Goal: Information Seeking & Learning: Learn about a topic

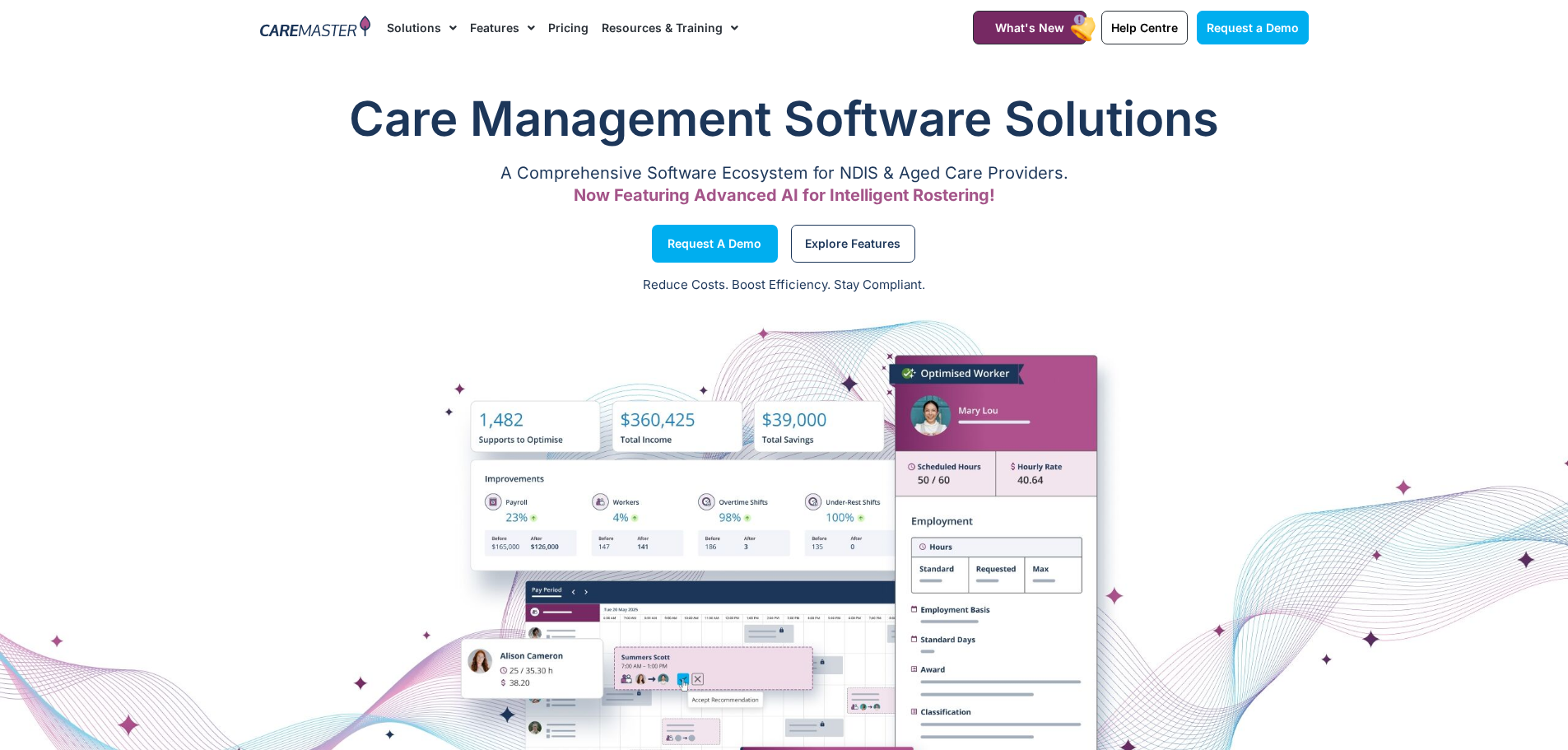
click at [573, 26] on link "Pricing" at bounding box center [568, 28] width 40 height 55
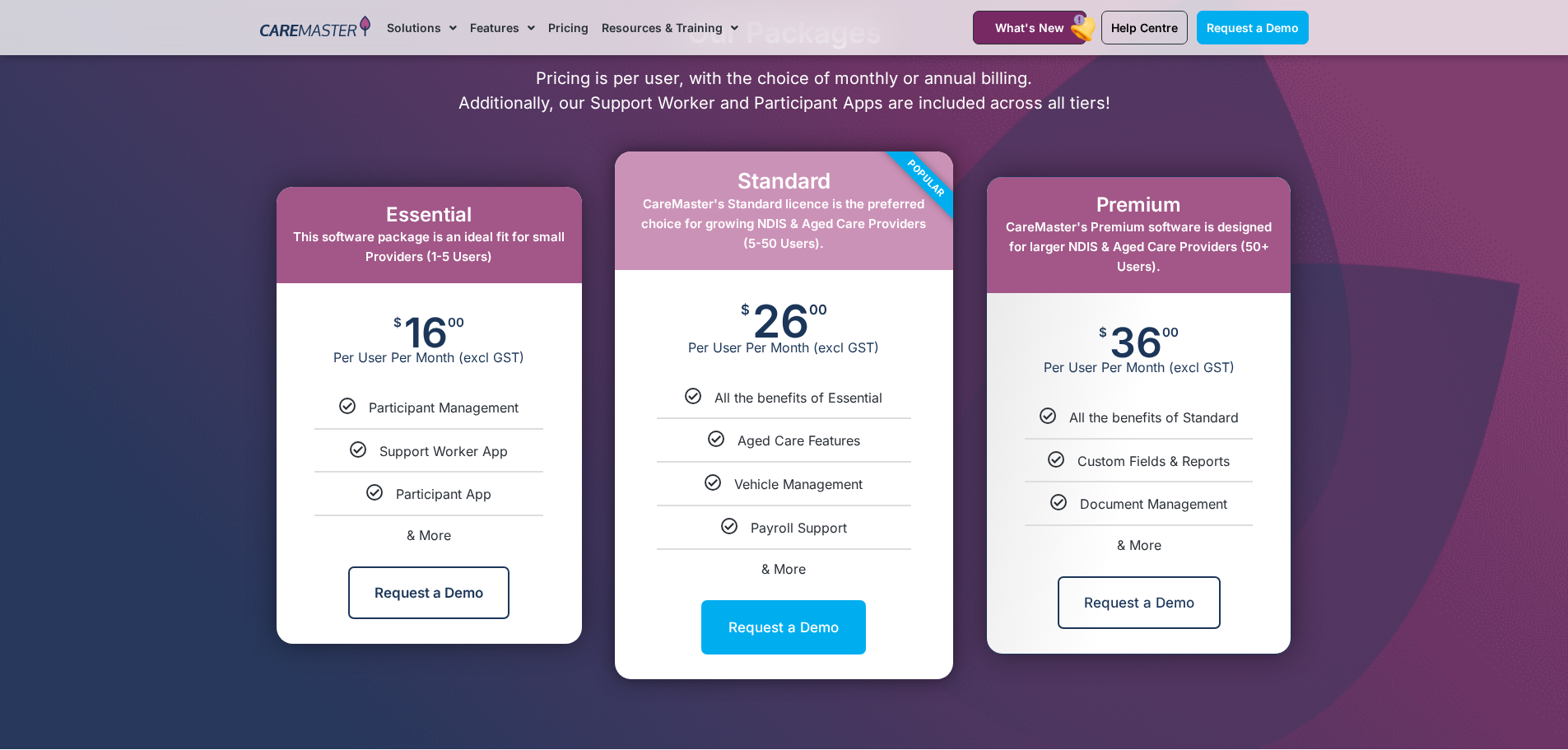
scroll to position [823, 0]
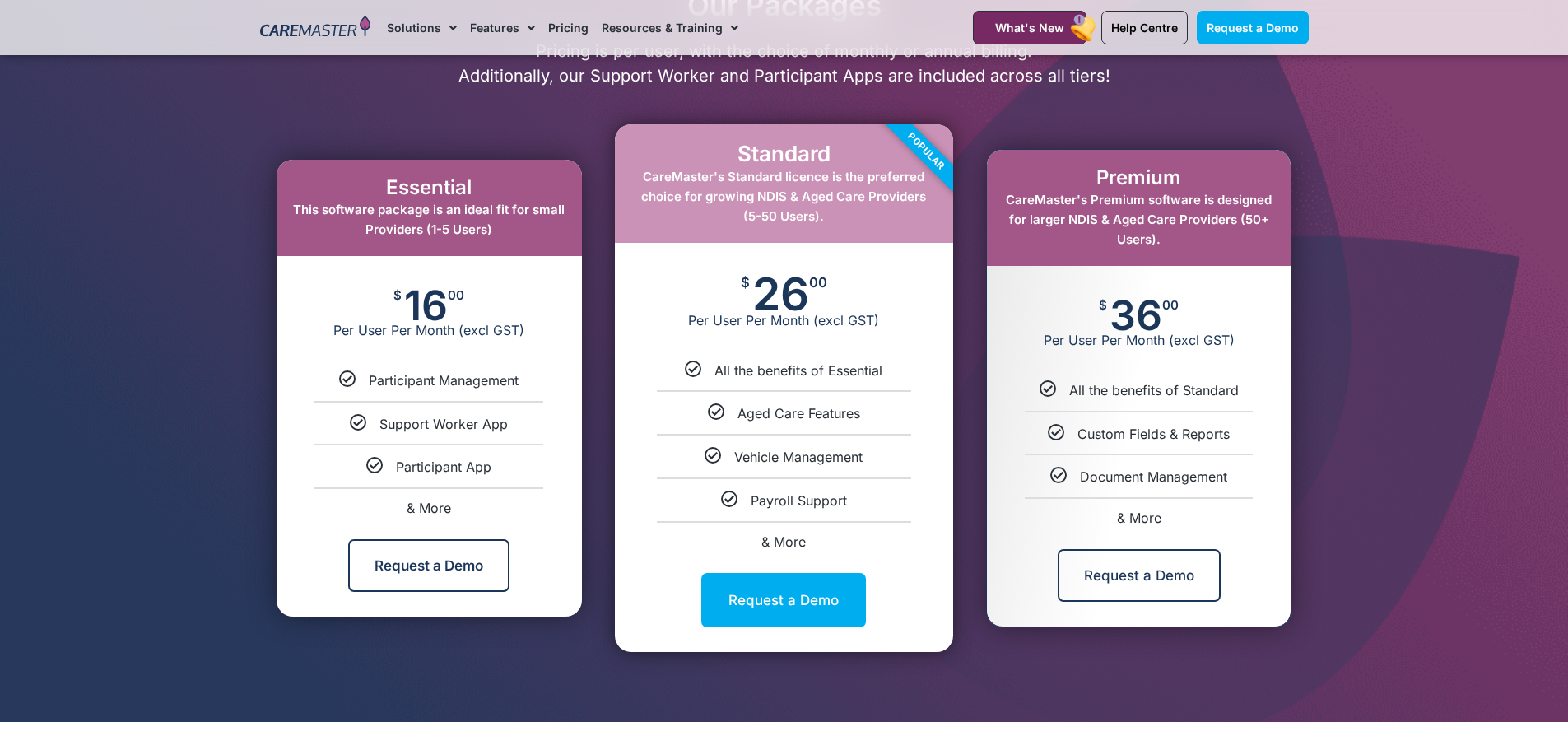
click at [787, 541] on span "& More" at bounding box center [783, 541] width 45 height 16
select select "****"
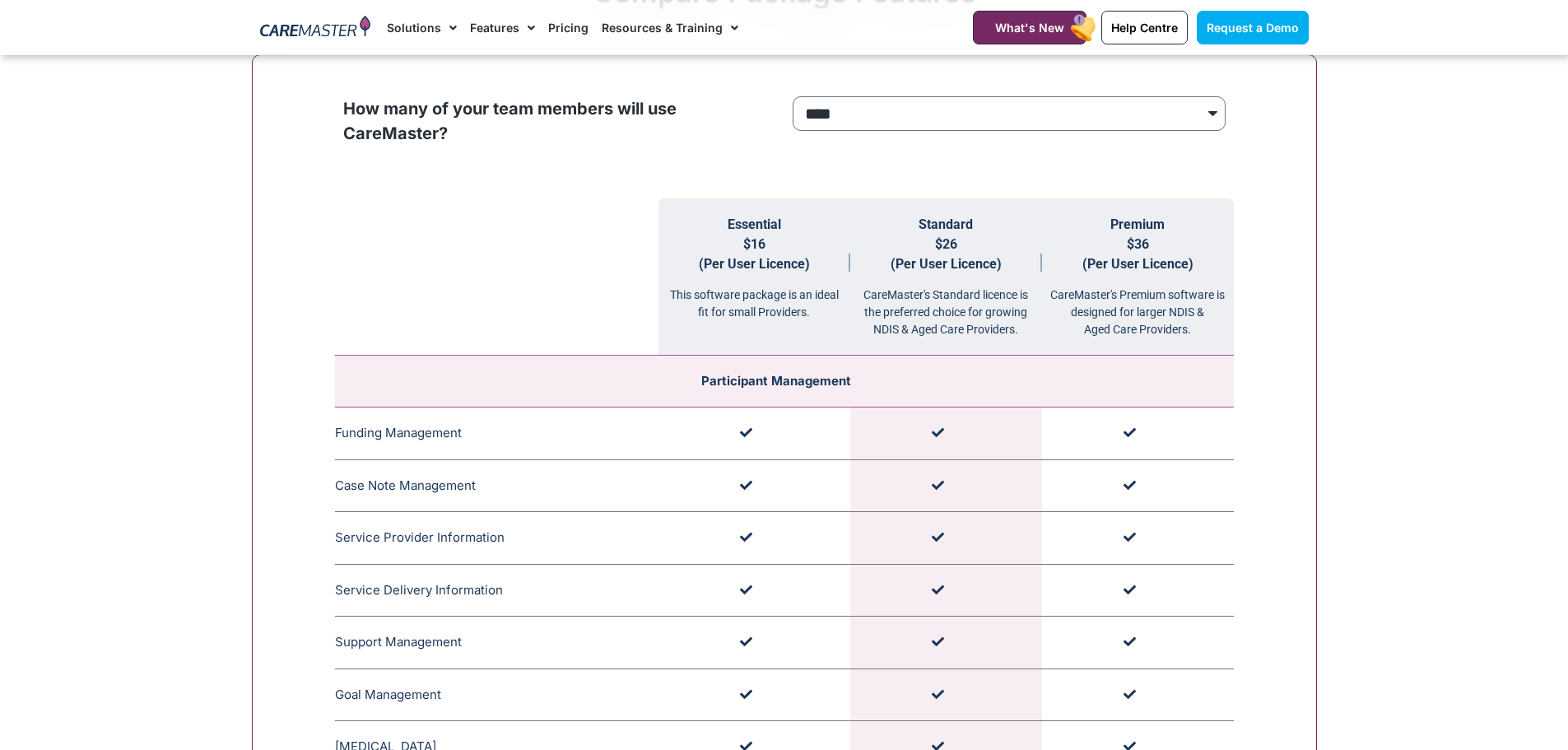
scroll to position [1676, 0]
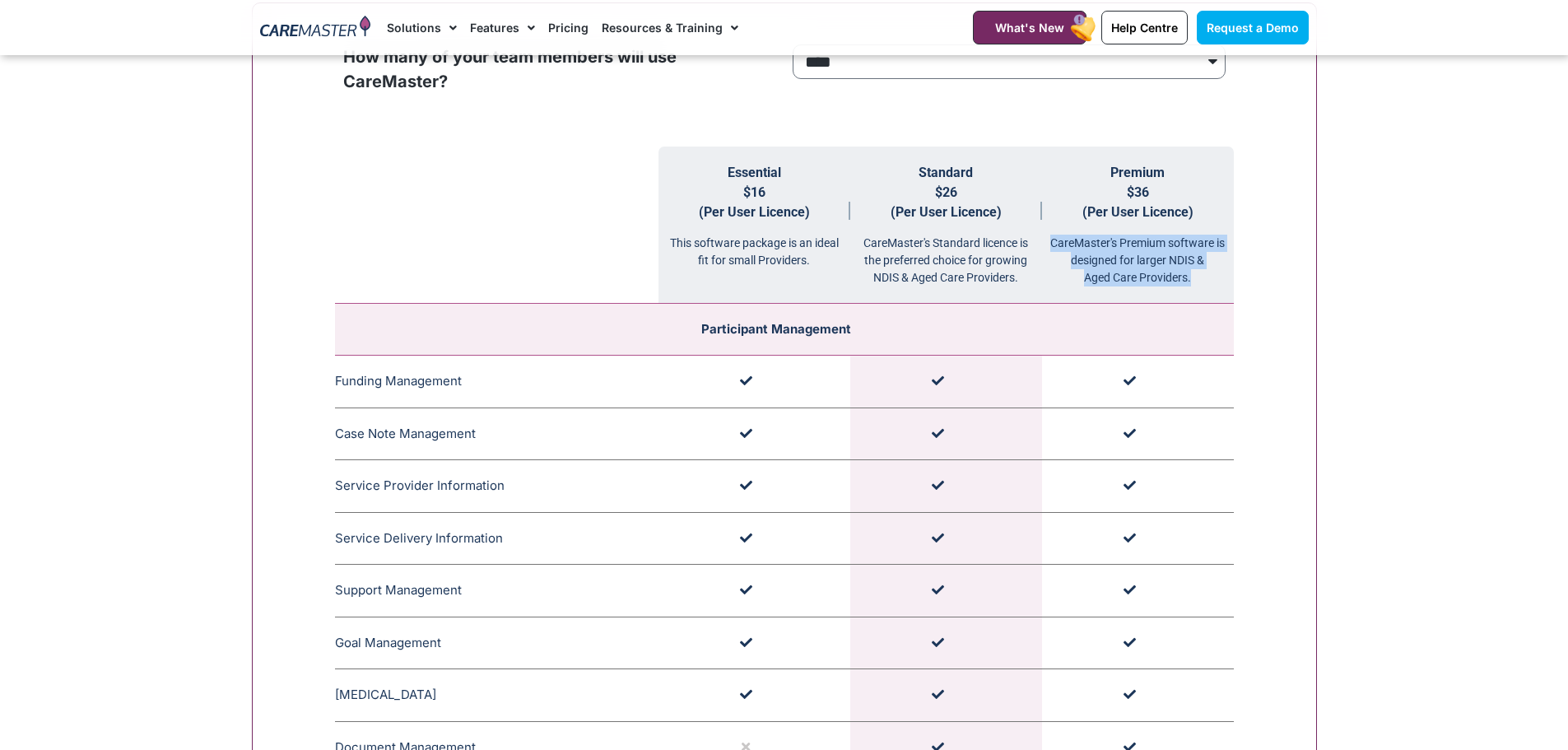
drag, startPoint x: 1047, startPoint y: 245, endPoint x: 1212, endPoint y: 280, distance: 168.7
click at [1212, 280] on div "CareMaster's Premium software is designed for larger NDIS & Aged Care Providers." at bounding box center [1137, 254] width 192 height 65
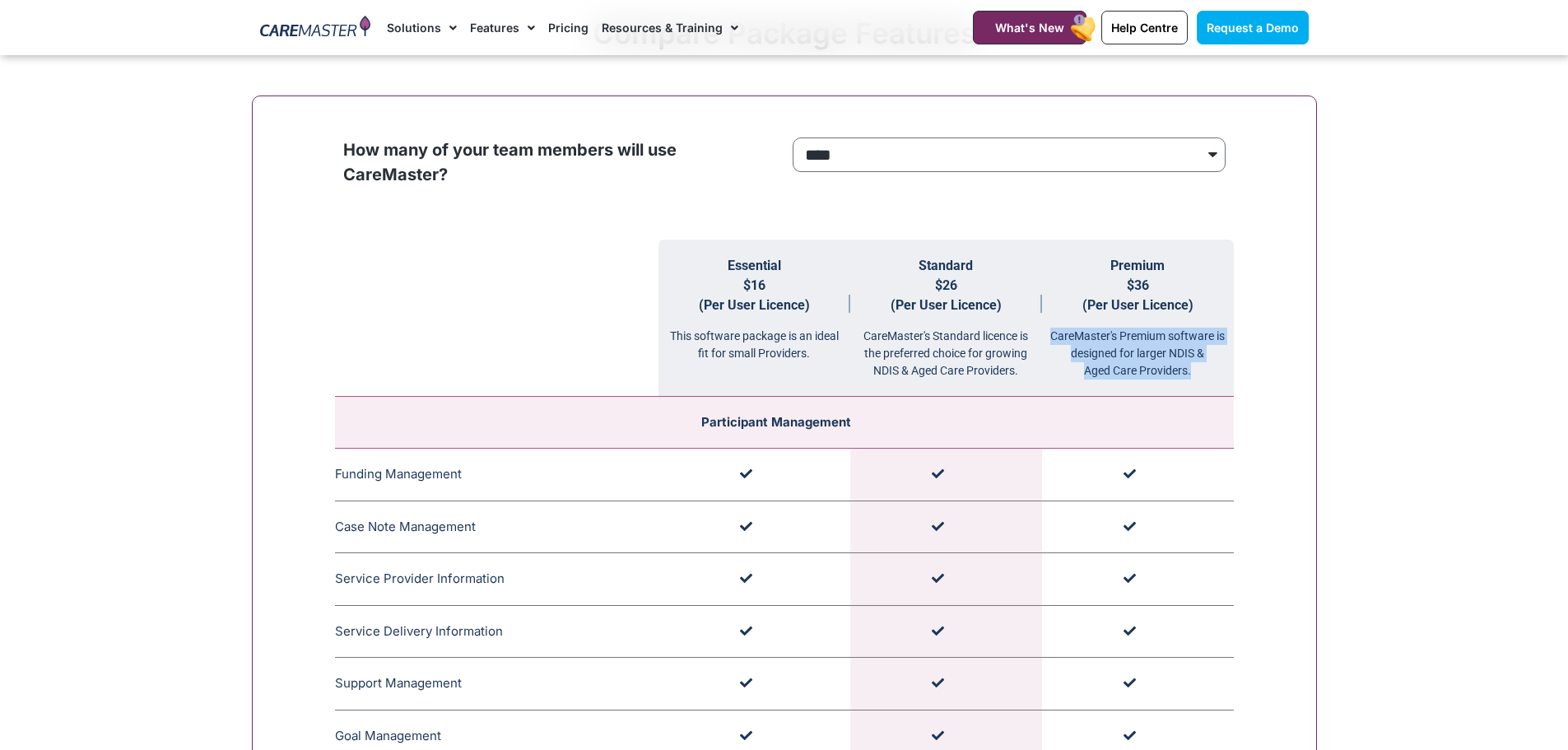
scroll to position [1573, 0]
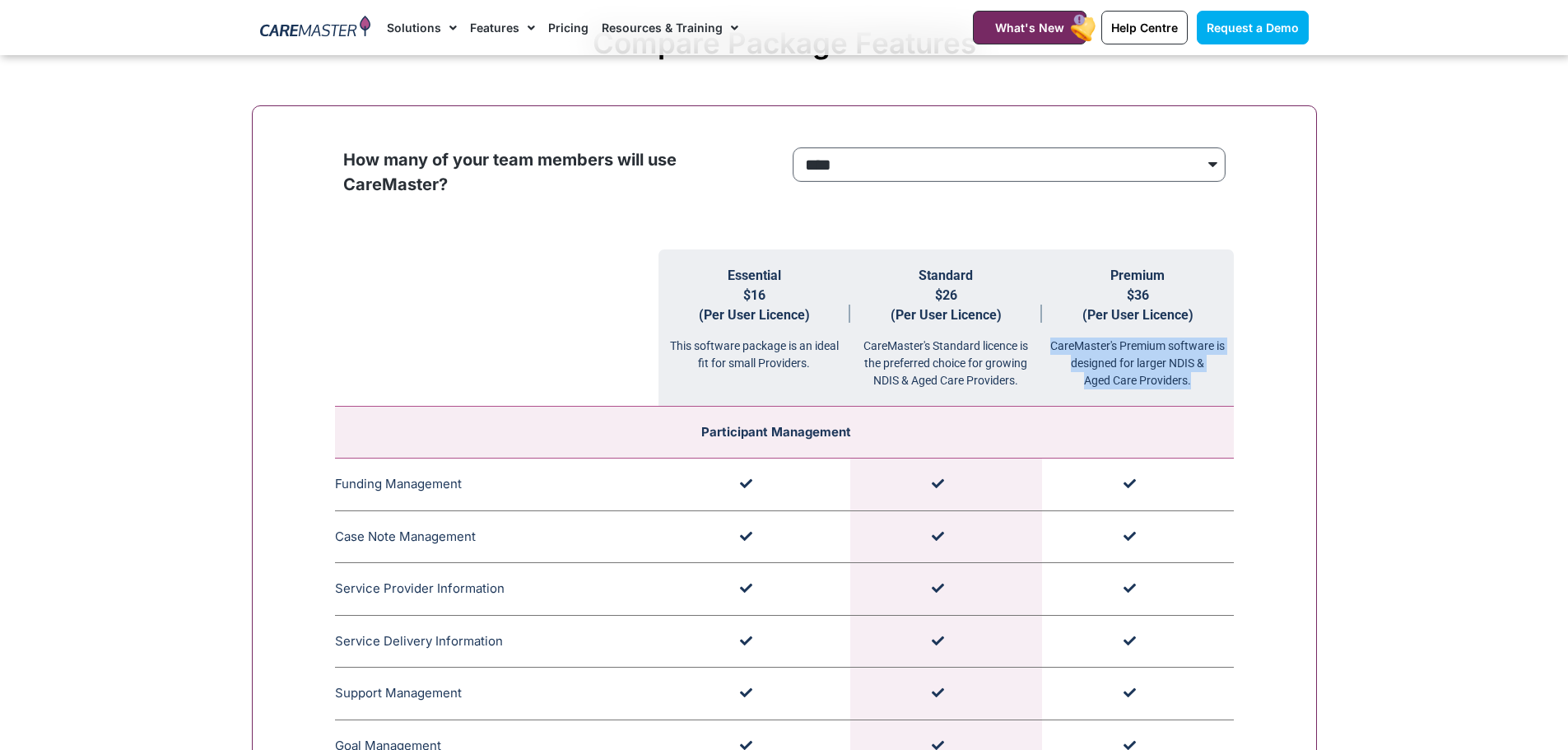
click at [1107, 157] on select "**********" at bounding box center [1009, 164] width 433 height 34
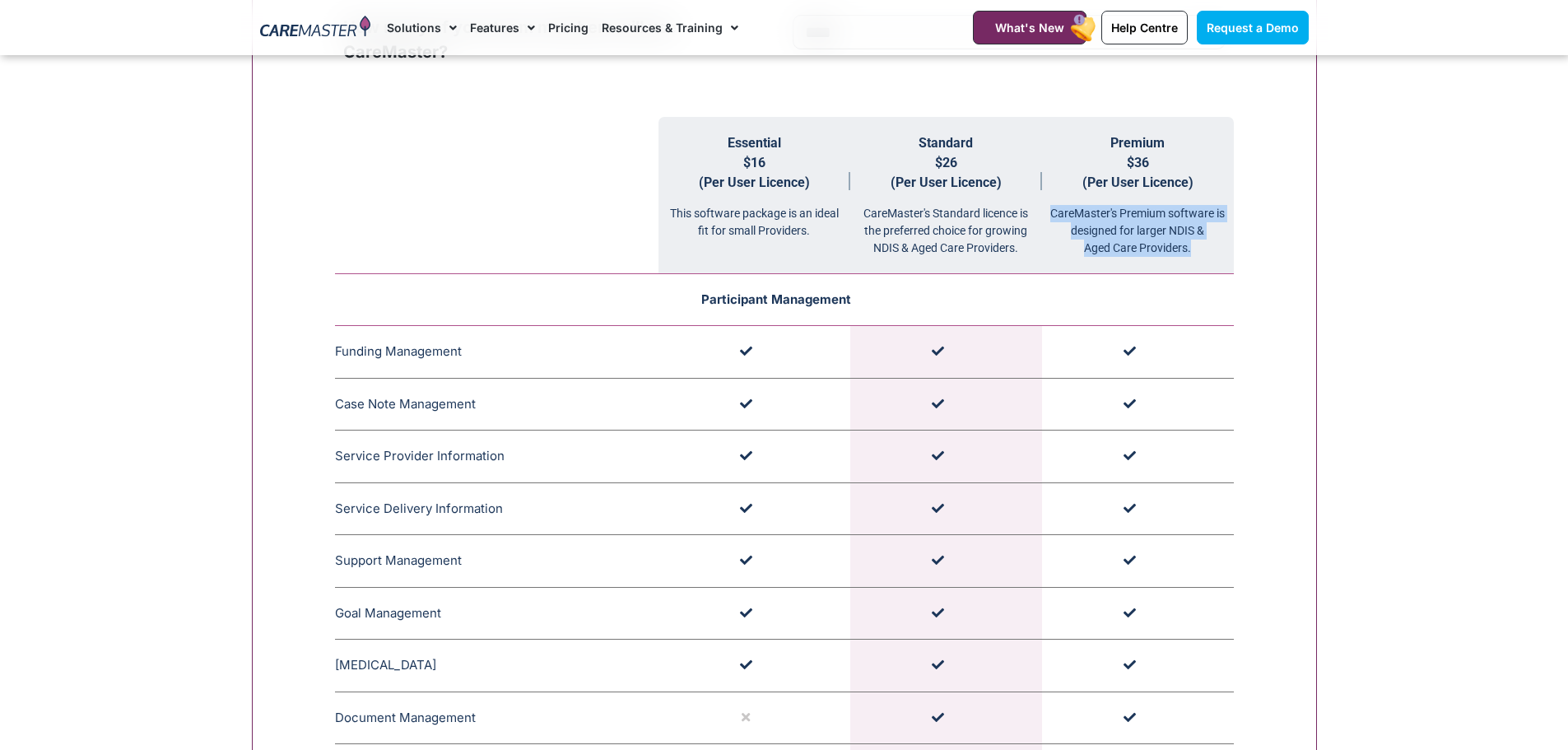
scroll to position [1666, 0]
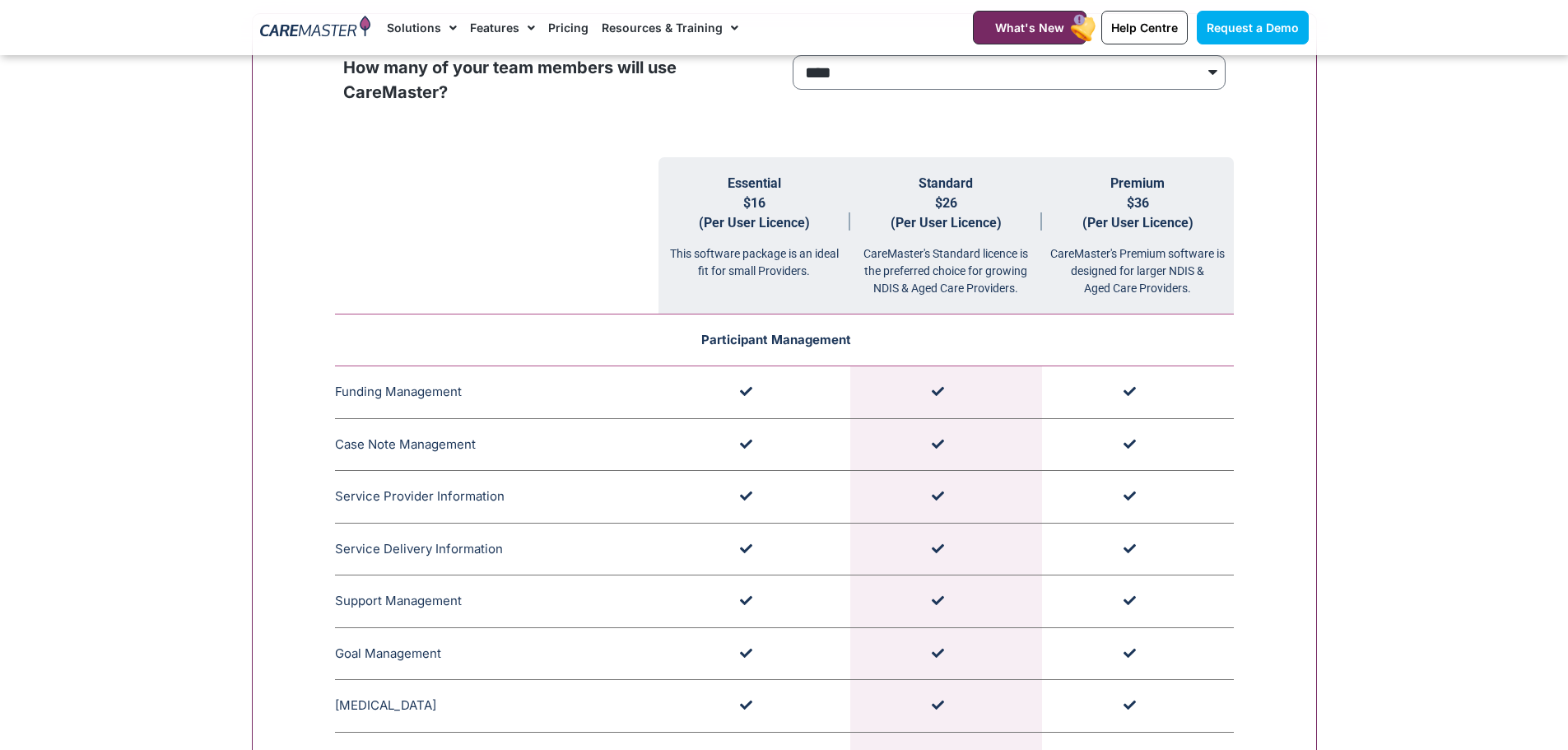
click at [1214, 322] on td "Participant Management" at bounding box center [784, 341] width 898 height 52
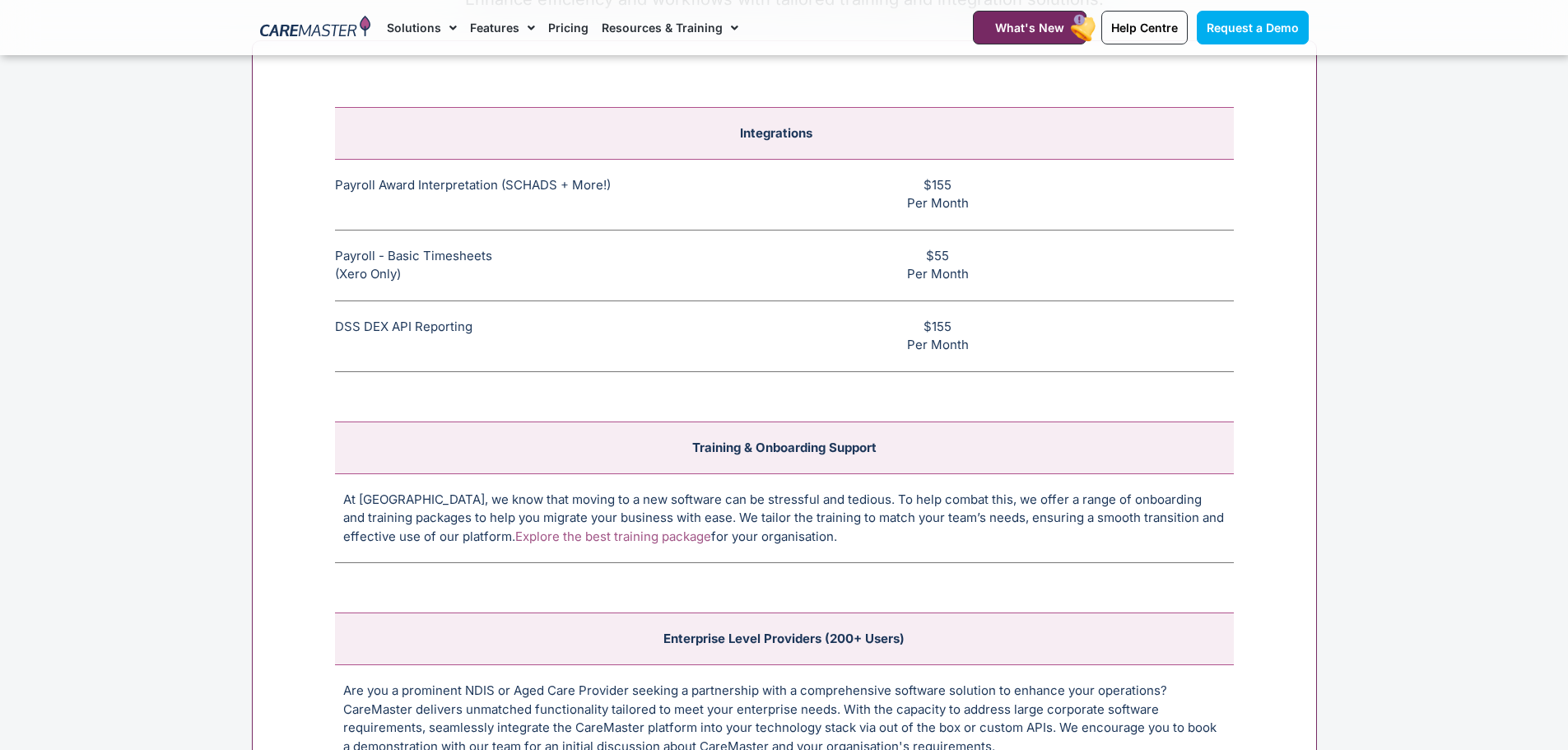
scroll to position [6310, 0]
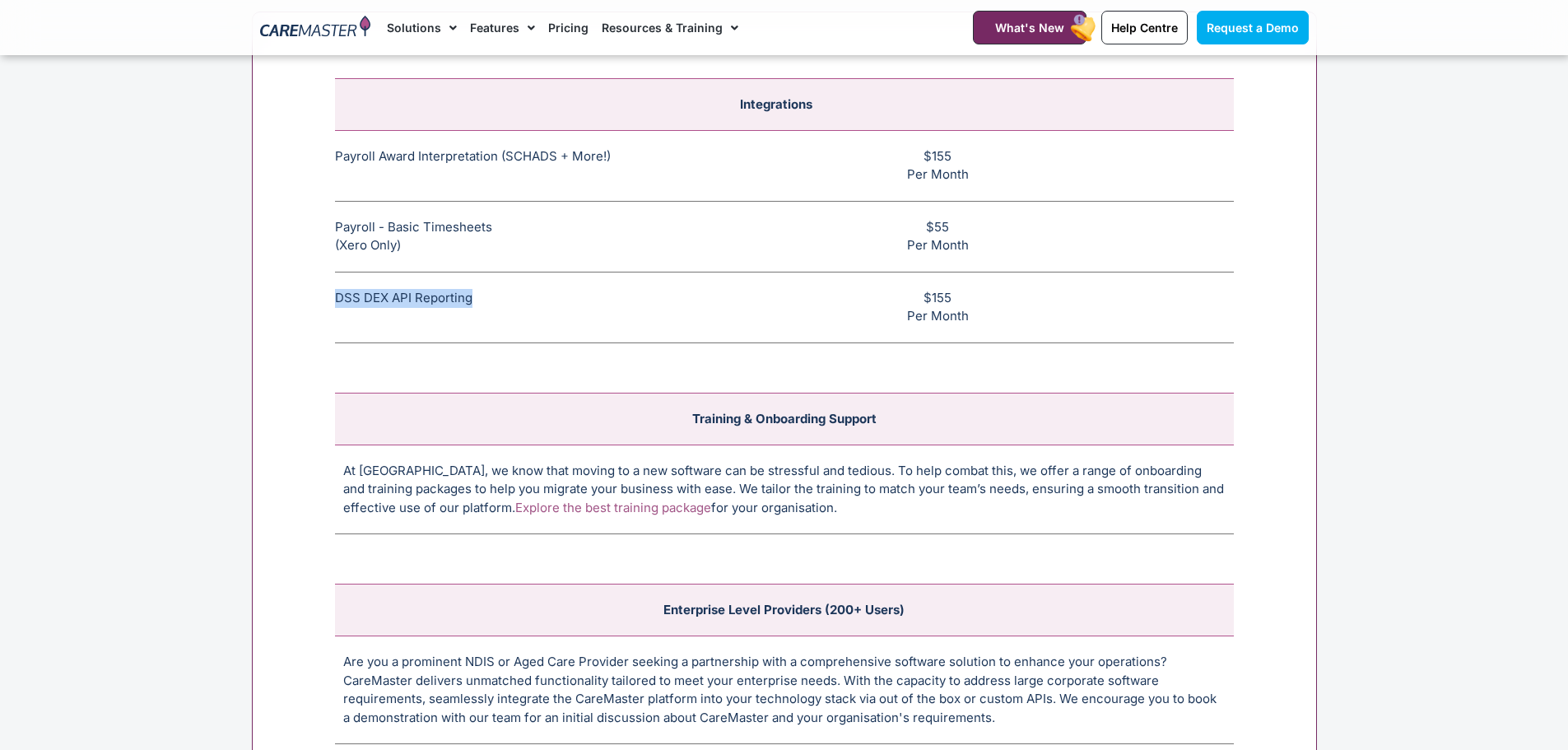
drag, startPoint x: 338, startPoint y: 297, endPoint x: 547, endPoint y: 318, distance: 210.1
click at [491, 299] on td "DSS DEX API Reporting This feature allows CHSP and DSS services to be reported …" at bounding box center [497, 307] width 323 height 71
click at [618, 319] on td "DSS DEX API Reporting This feature allows CHSP and DSS services to be reported …" at bounding box center [497, 307] width 323 height 71
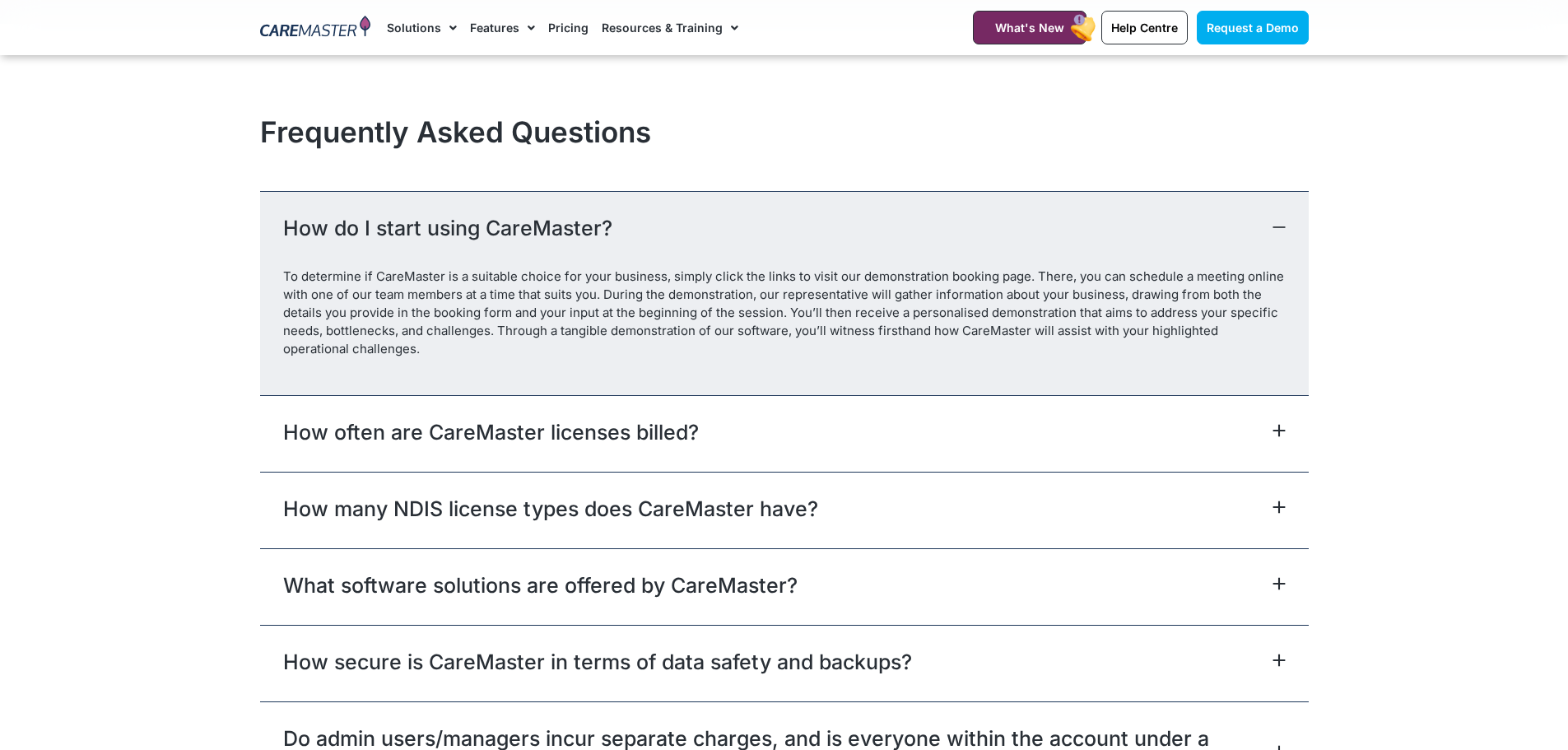
scroll to position [7173, 0]
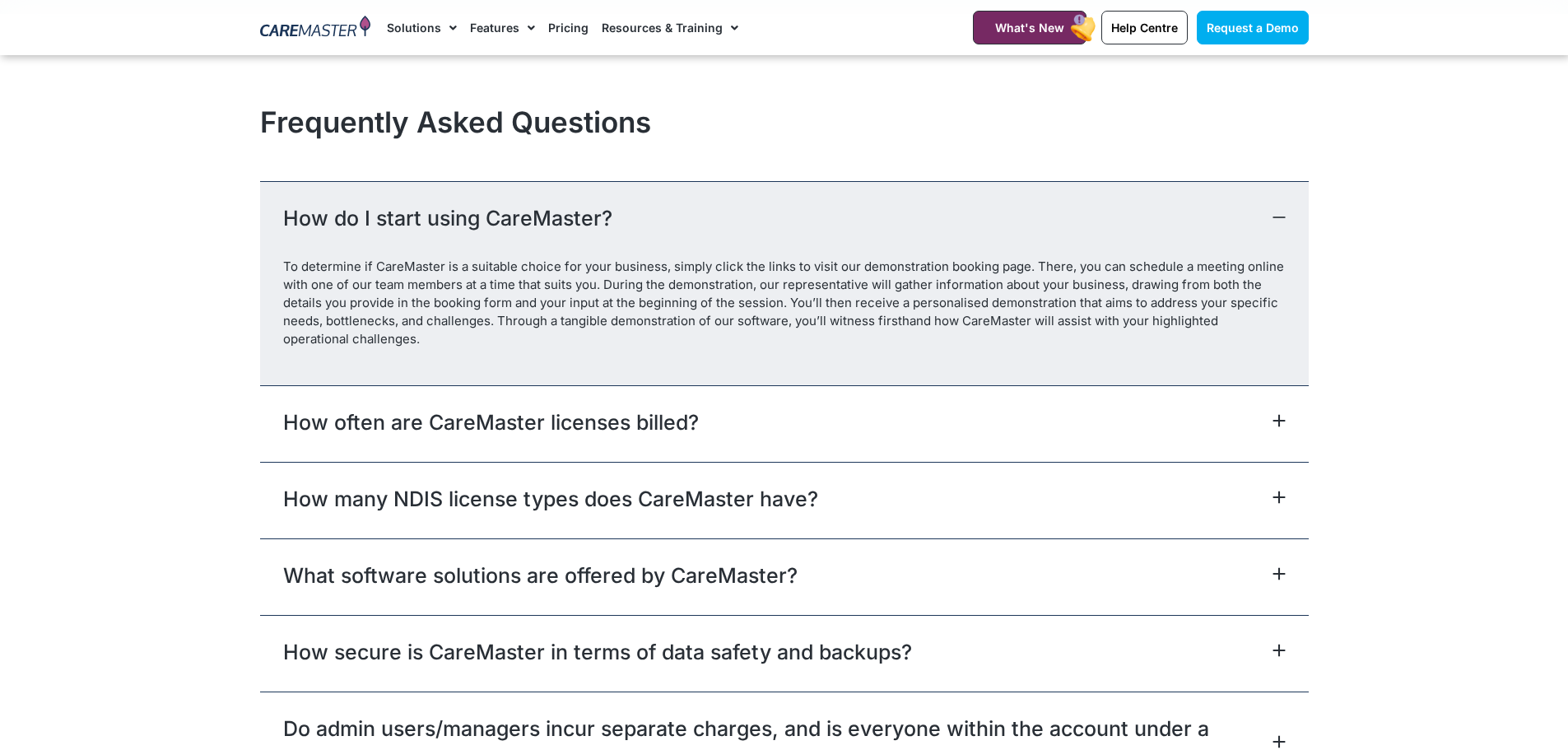
click at [1278, 423] on icon at bounding box center [1278, 421] width 10 height 10
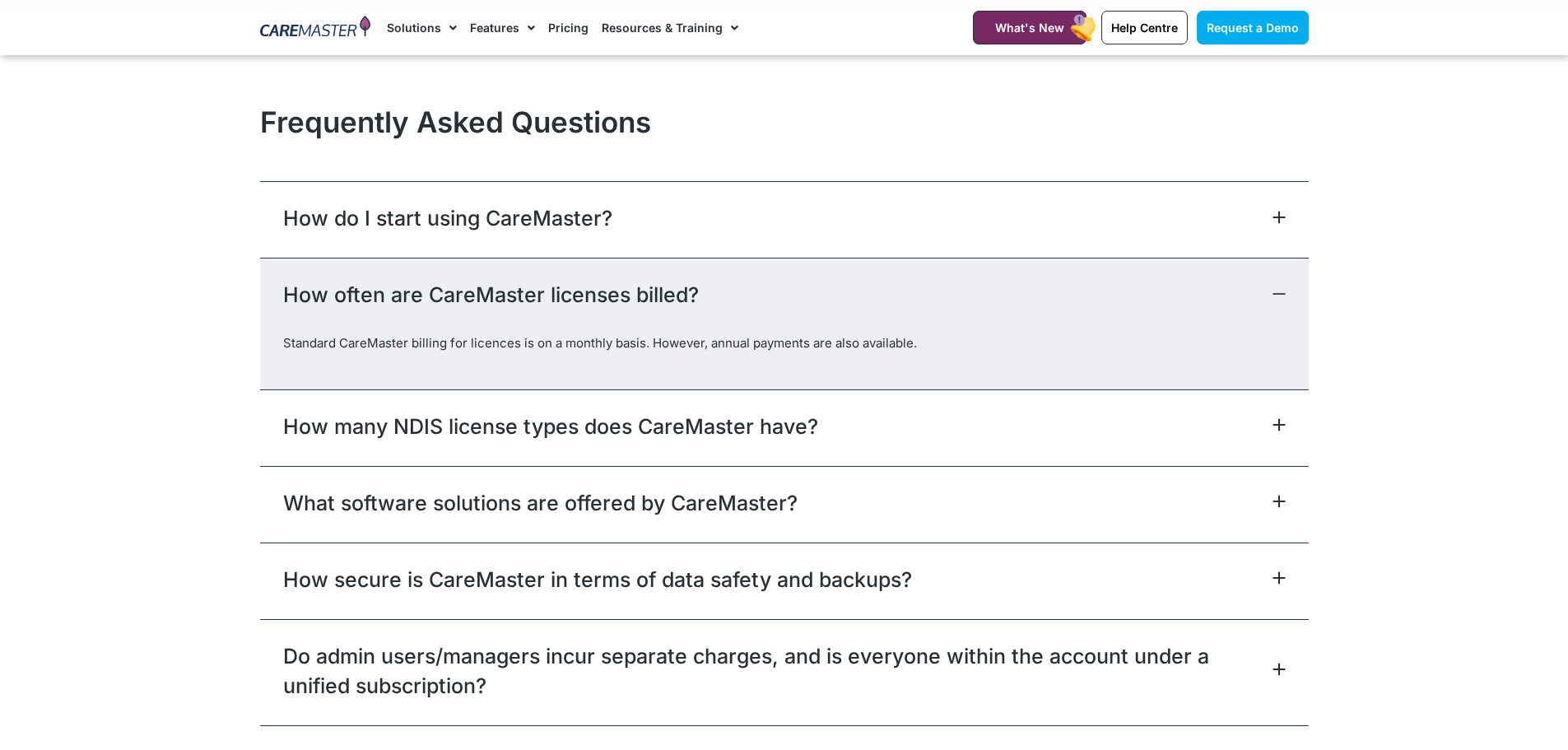
click at [1272, 298] on icon at bounding box center [1278, 293] width 13 height 13
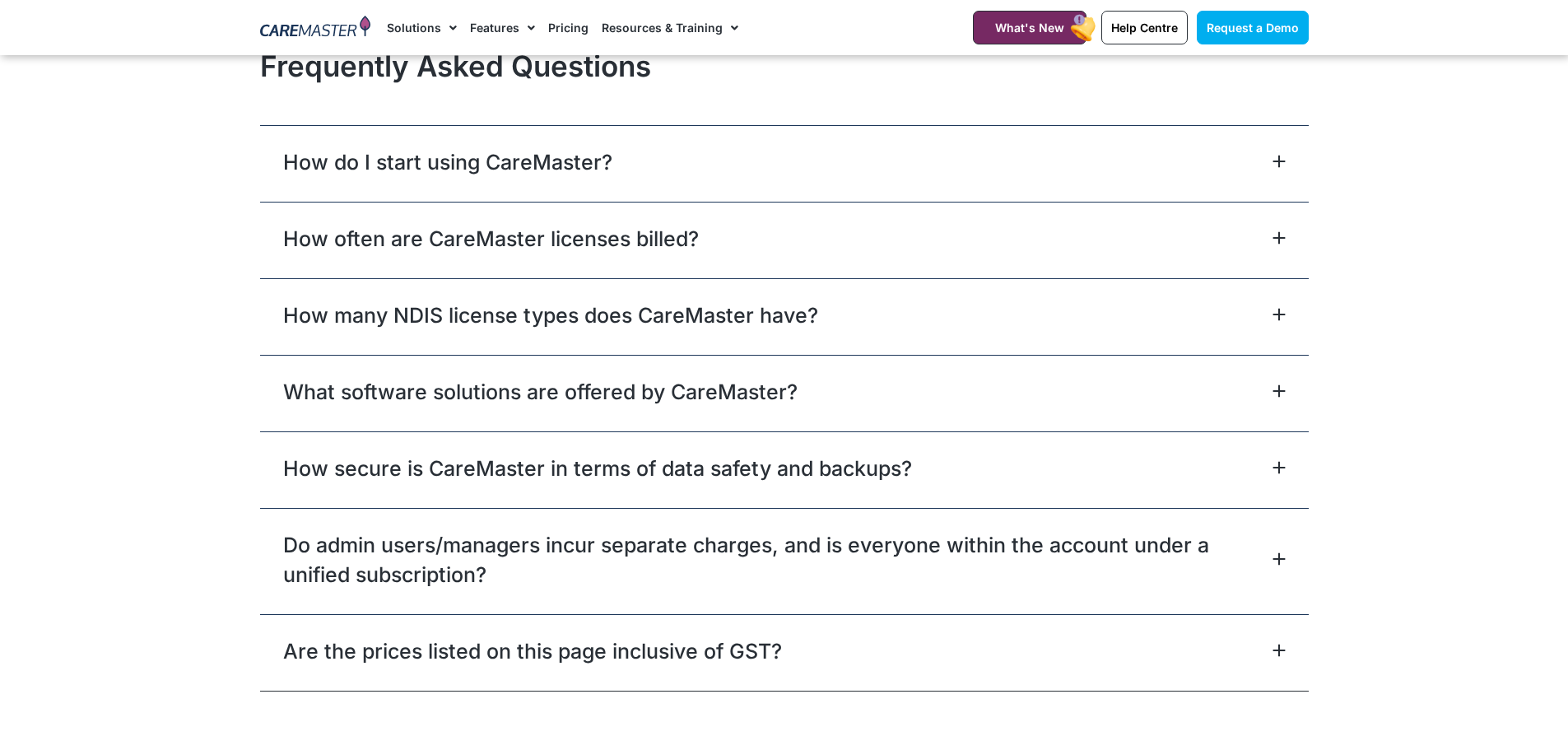
scroll to position [7256, 0]
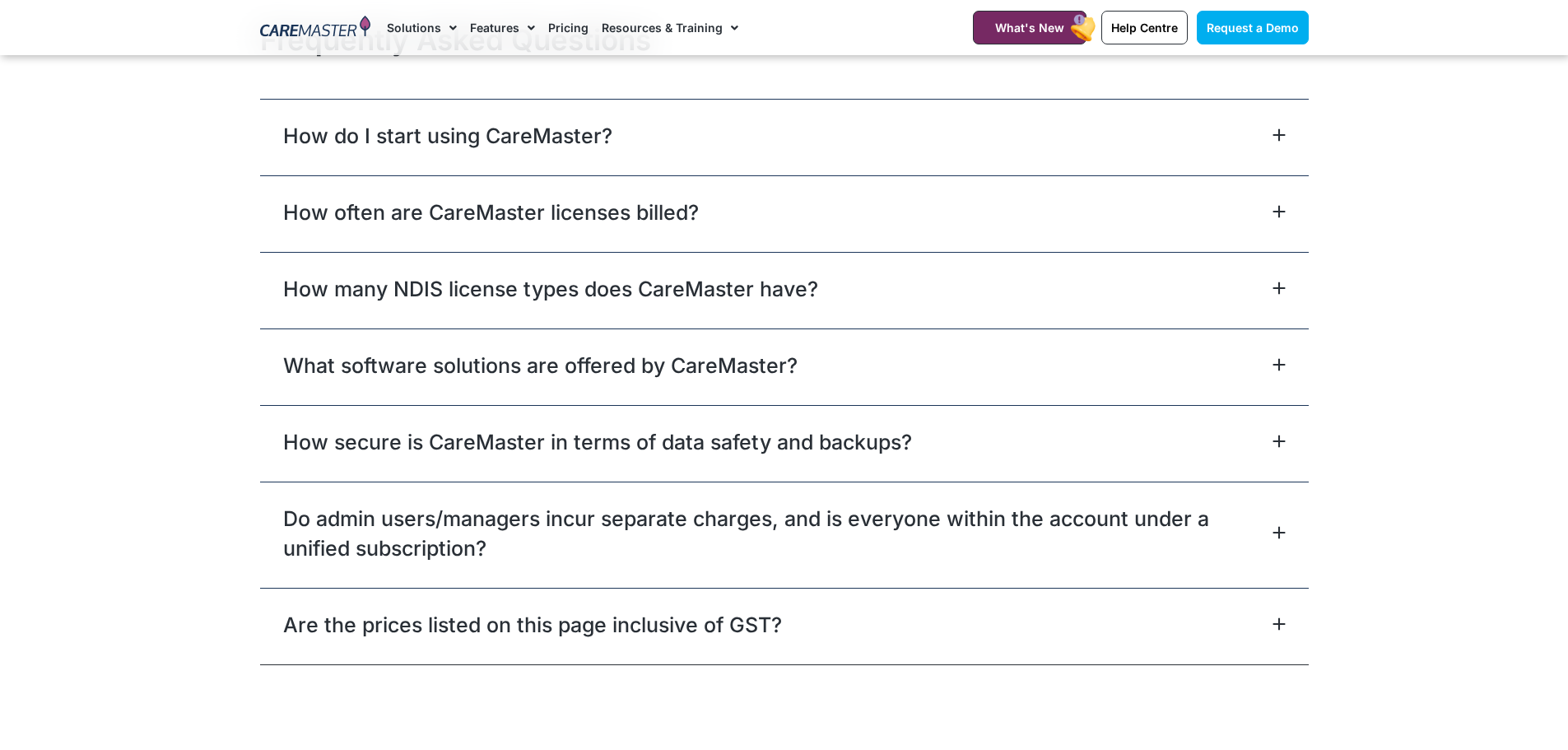
click at [1276, 291] on icon at bounding box center [1278, 287] width 13 height 13
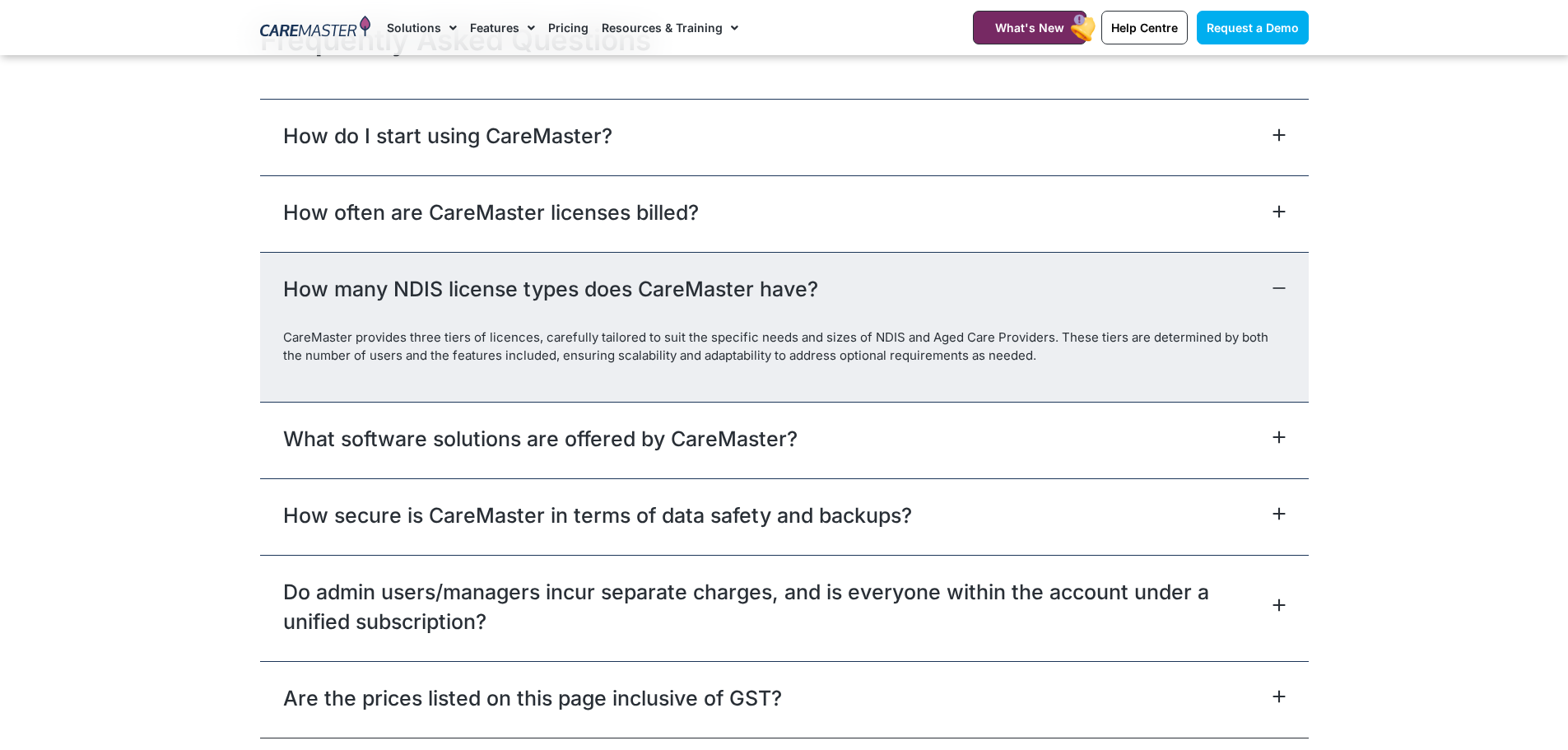
click at [1276, 288] on icon at bounding box center [1278, 288] width 10 height 0
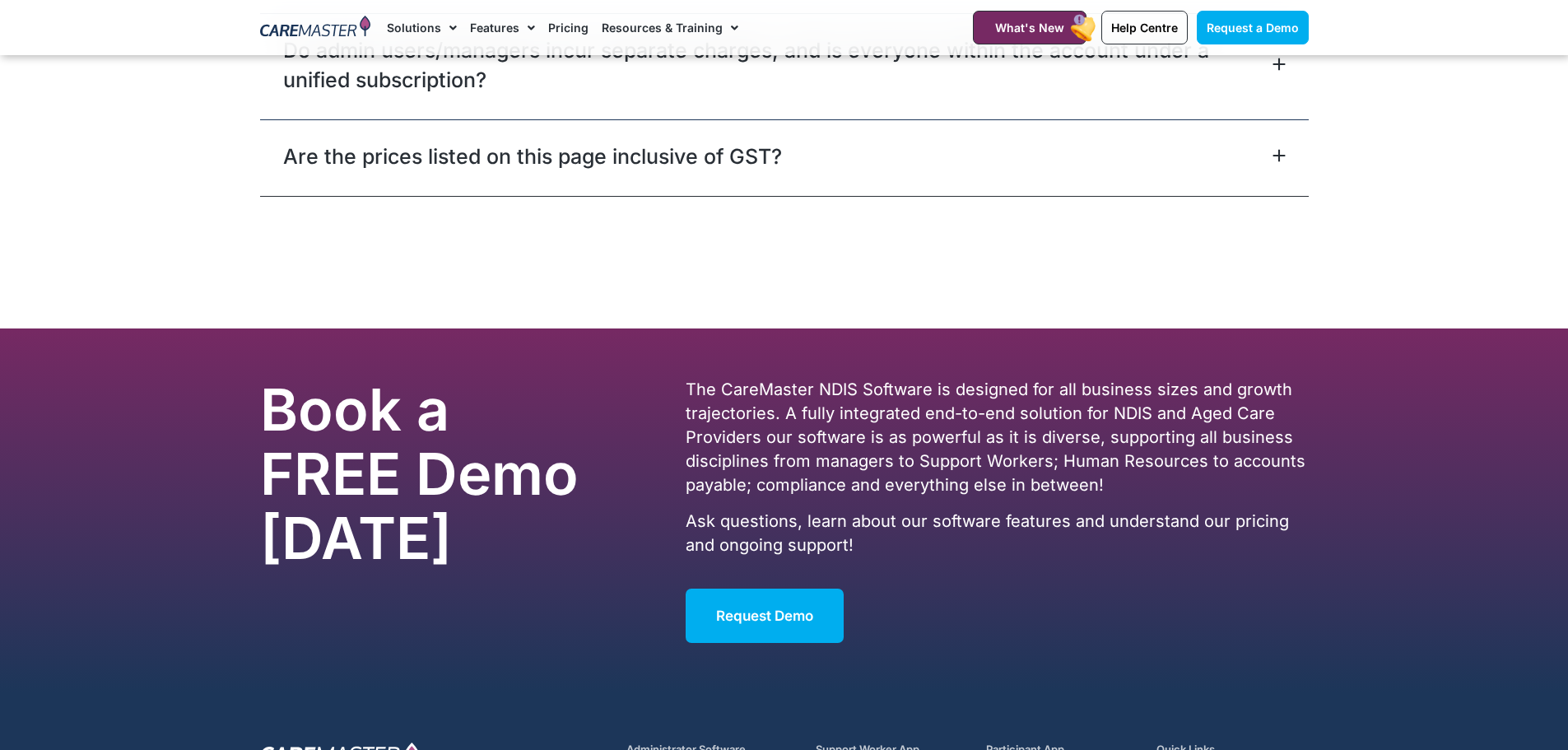
scroll to position [7749, 0]
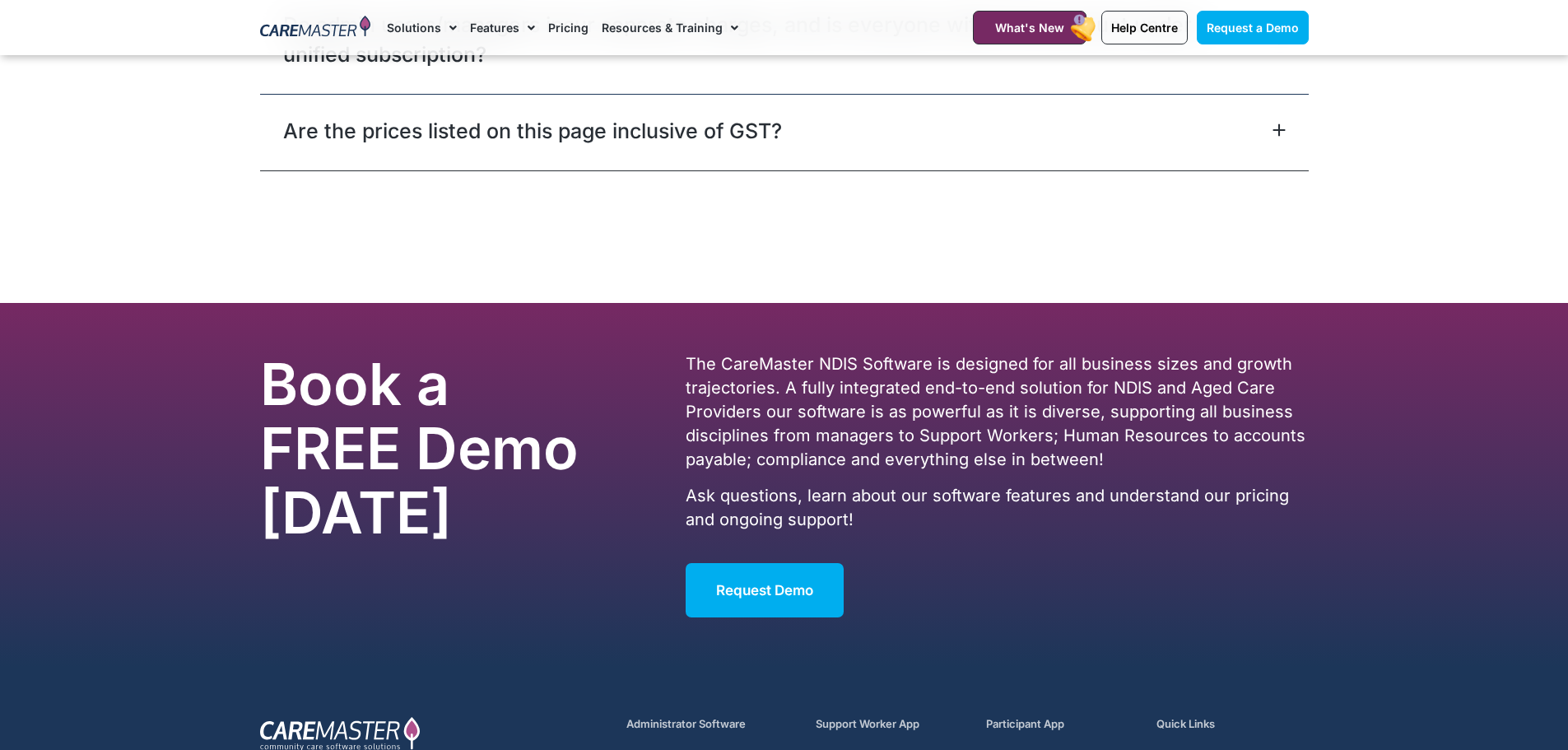
click at [1265, 120] on div "Are the prices listed on this page inclusive of GST?" at bounding box center [784, 132] width 1049 height 77
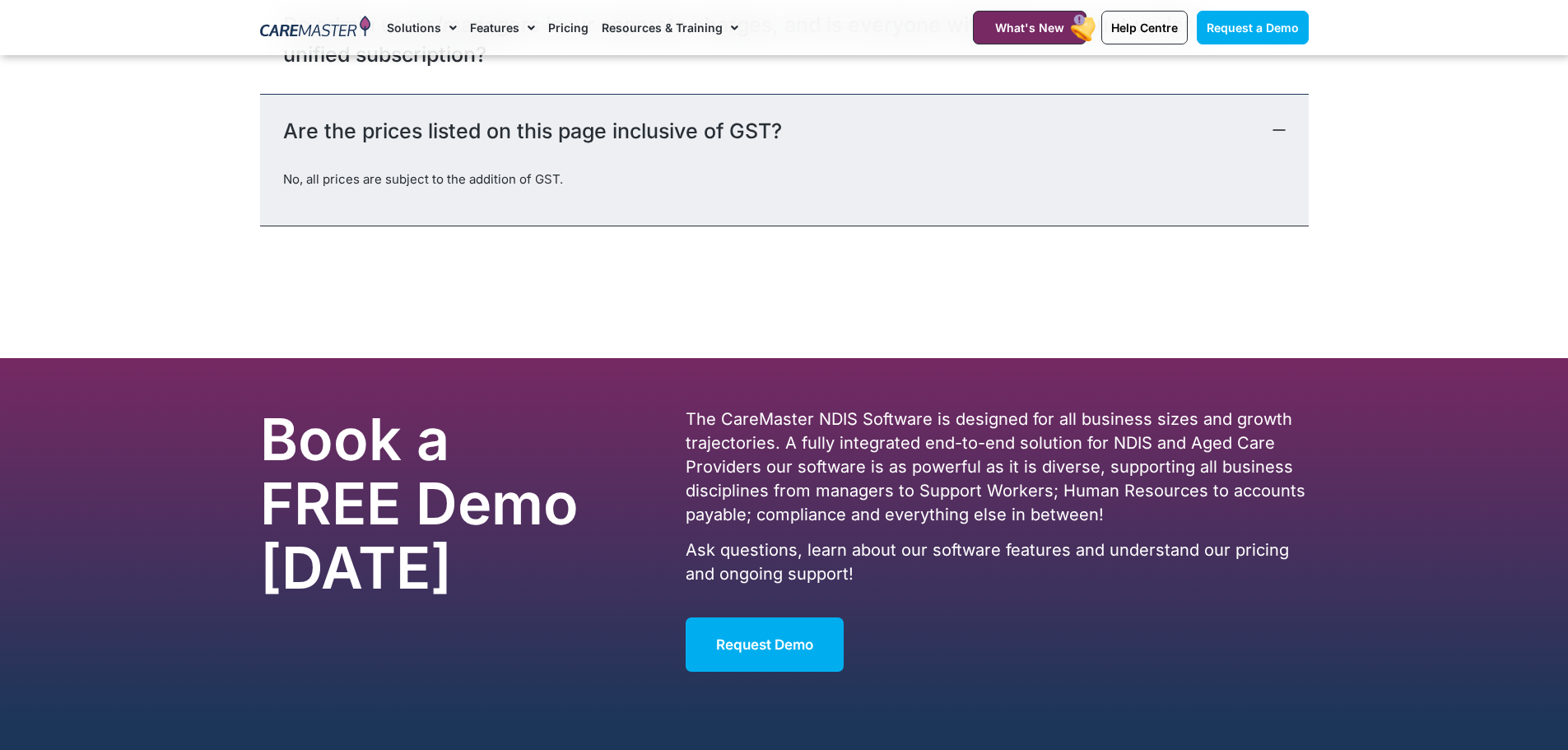
click at [1265, 120] on div "Are the prices listed on this page inclusive of GST?" at bounding box center [784, 132] width 1049 height 77
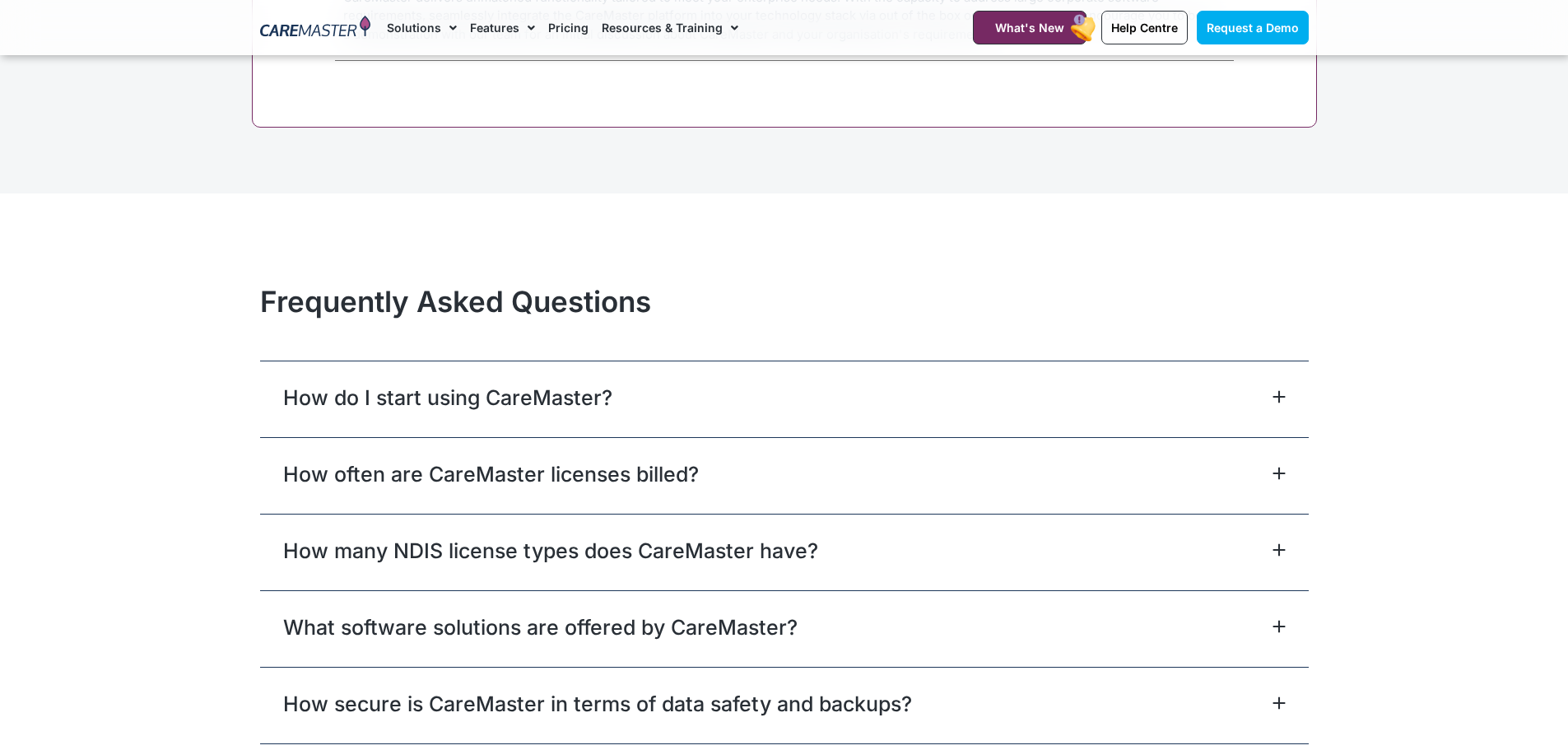
scroll to position [7116, 0]
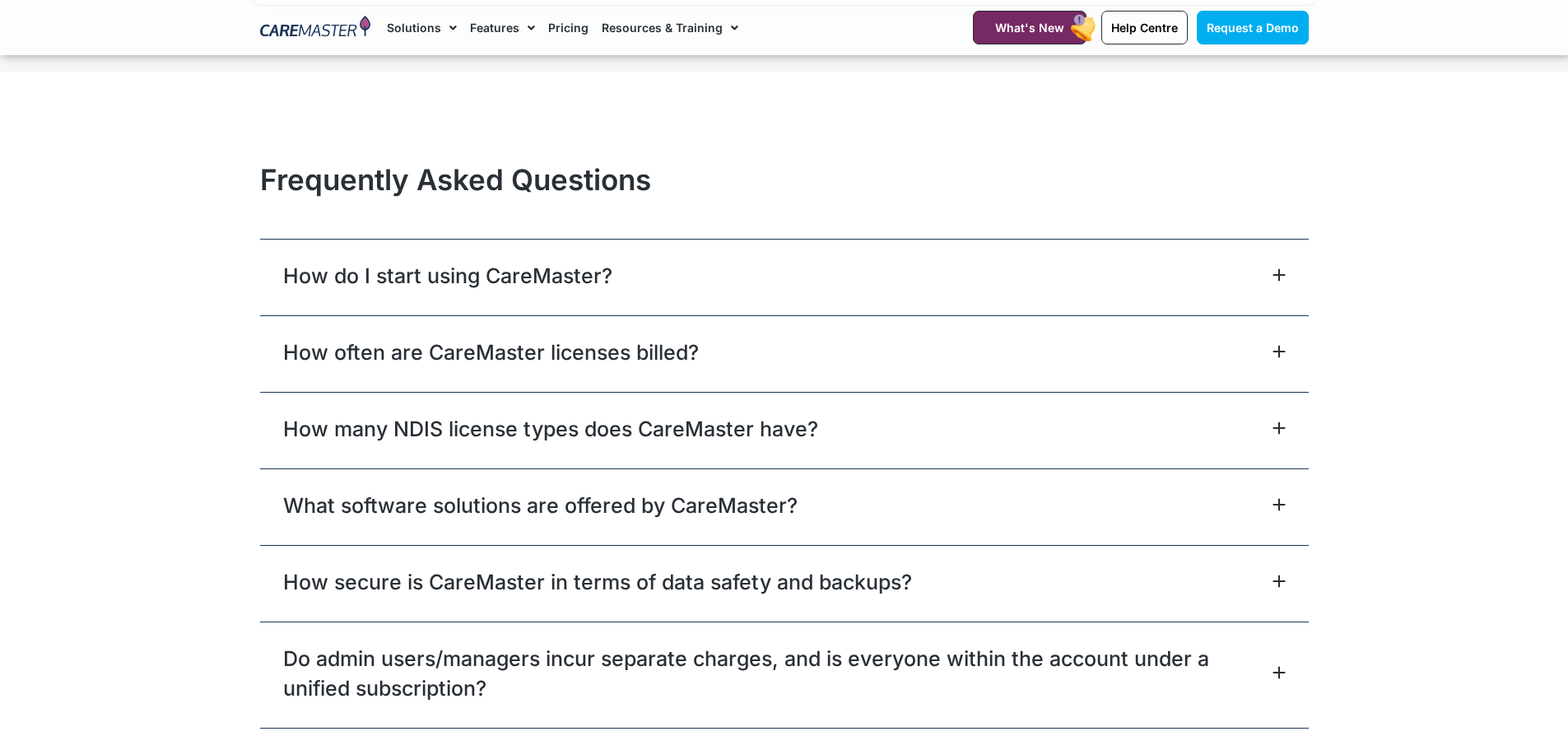
click at [1271, 274] on span at bounding box center [1275, 276] width 20 height 15
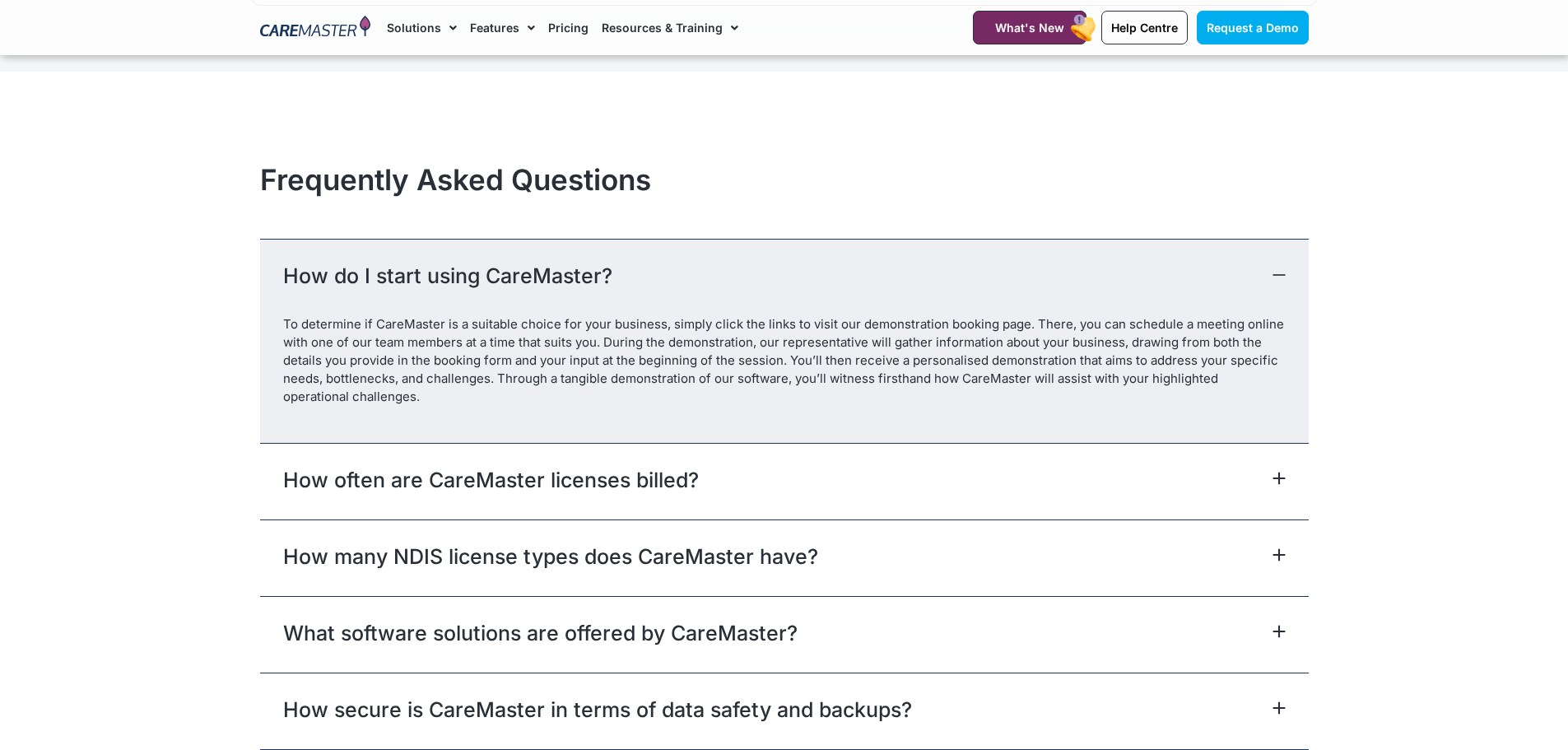
click at [1272, 274] on icon at bounding box center [1278, 274] width 13 height 13
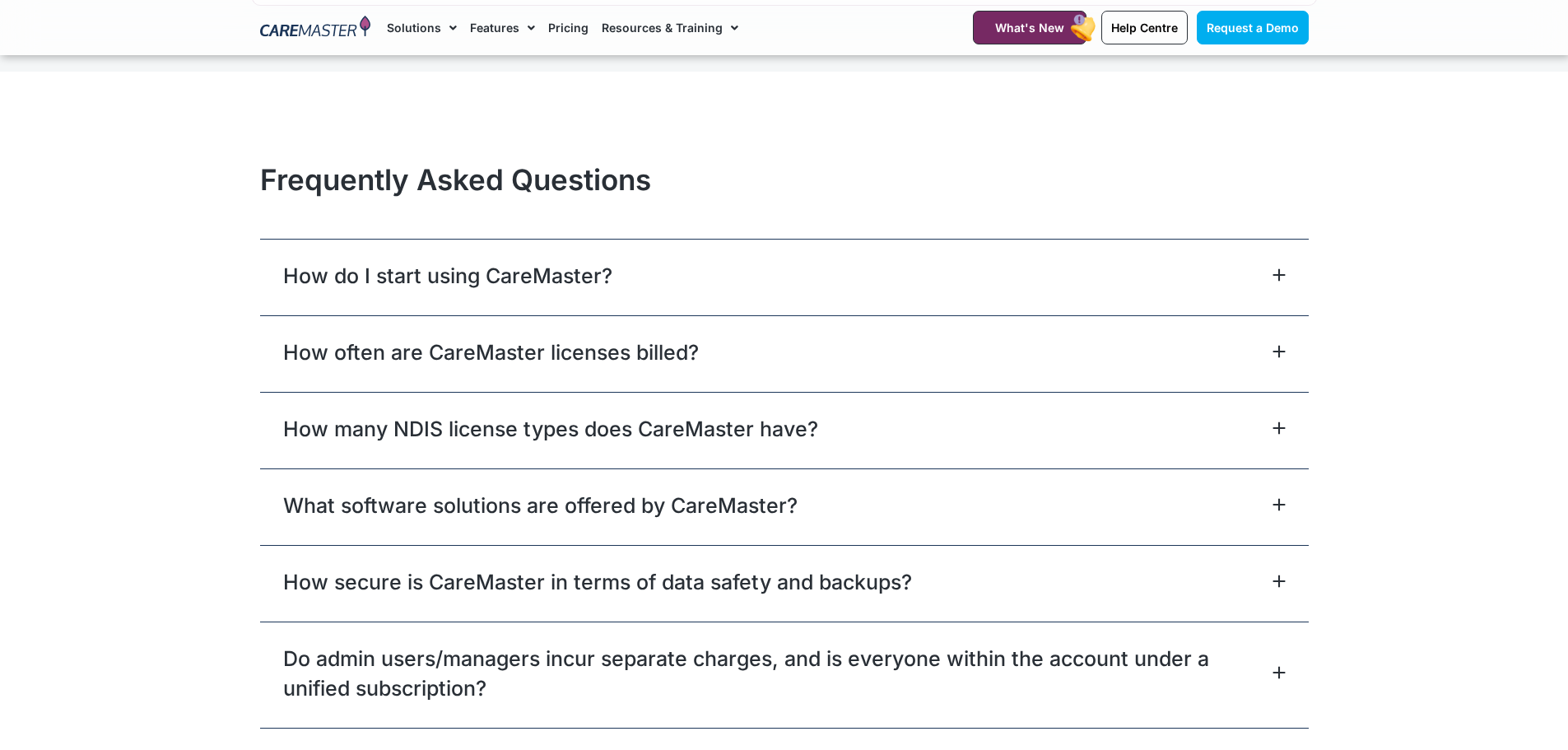
click at [1282, 276] on icon at bounding box center [1278, 274] width 10 height 10
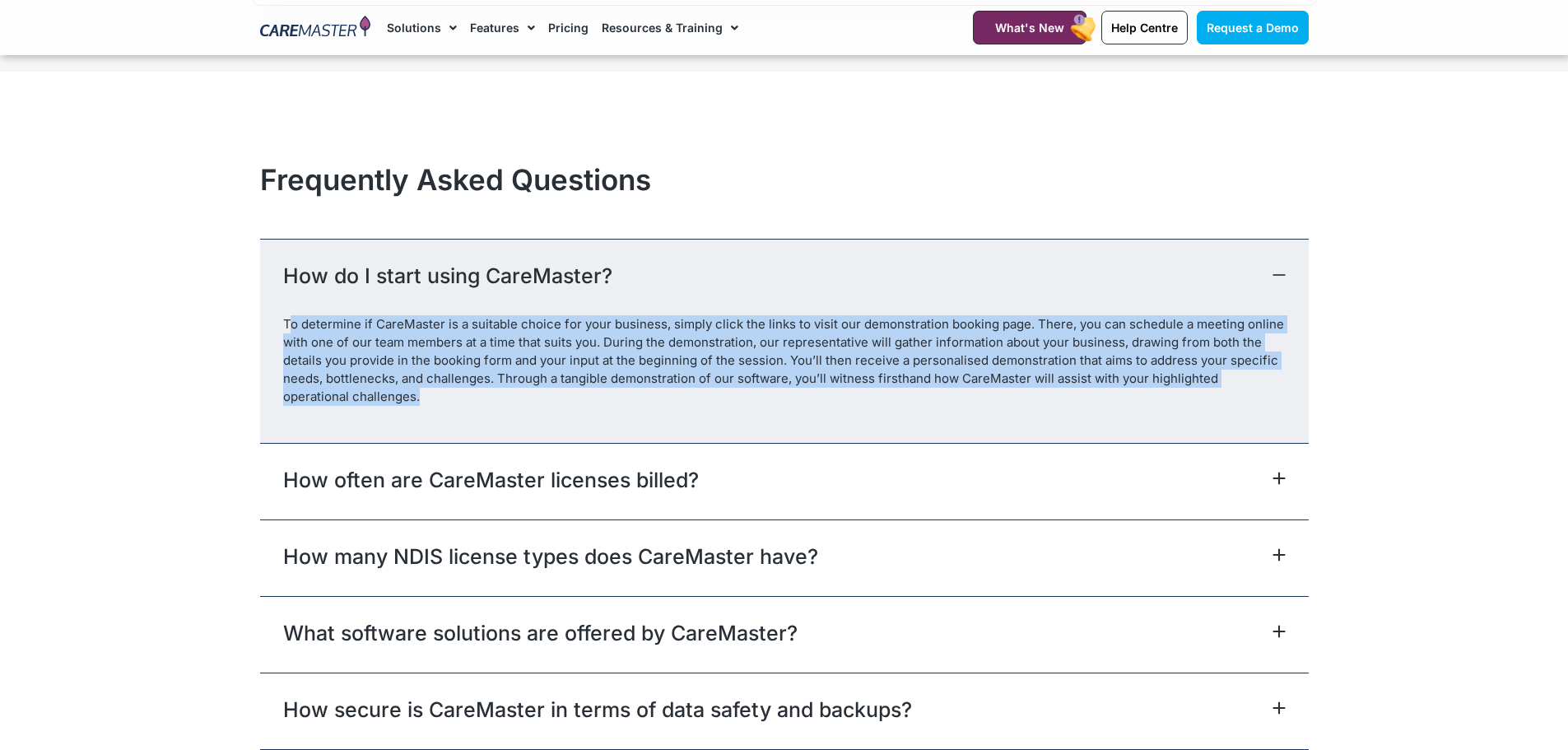
drag, startPoint x: 287, startPoint y: 323, endPoint x: 389, endPoint y: 403, distance: 129.6
click at [389, 403] on p "To determine if CareMaster is a suitable choice for your business, simply click…" at bounding box center [784, 360] width 1002 height 90
click at [320, 384] on p "To determine if CareMaster is a suitable choice for your business, simply click…" at bounding box center [784, 360] width 1002 height 90
drag, startPoint x: 285, startPoint y: 323, endPoint x: 367, endPoint y: 412, distance: 121.0
click at [446, 426] on div "To determine if CareMaster is a suitable choice for your business, simply click…" at bounding box center [784, 378] width 1049 height 126
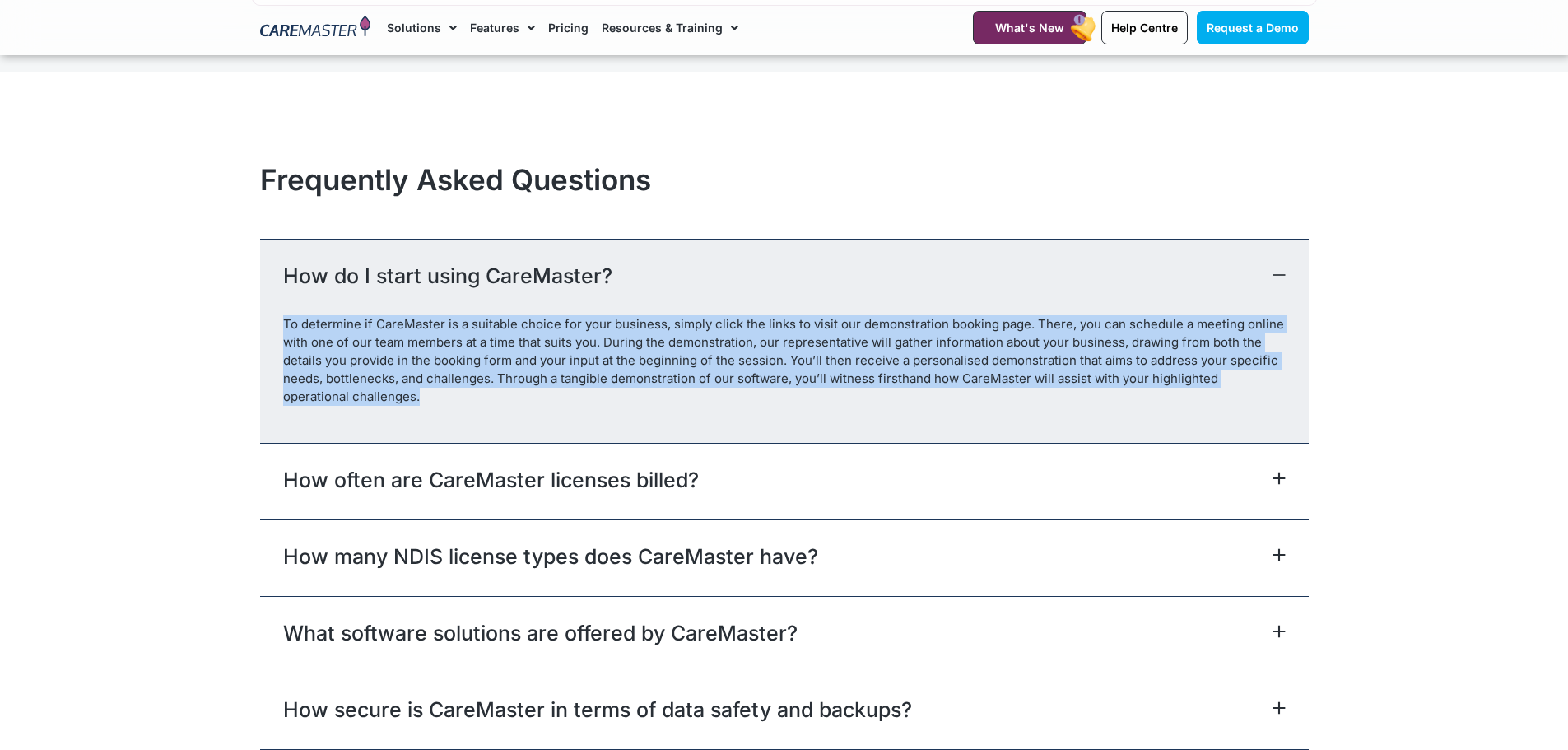
click at [362, 412] on div "To determine if CareMaster is a suitable choice for your business, simply click…" at bounding box center [784, 378] width 1049 height 126
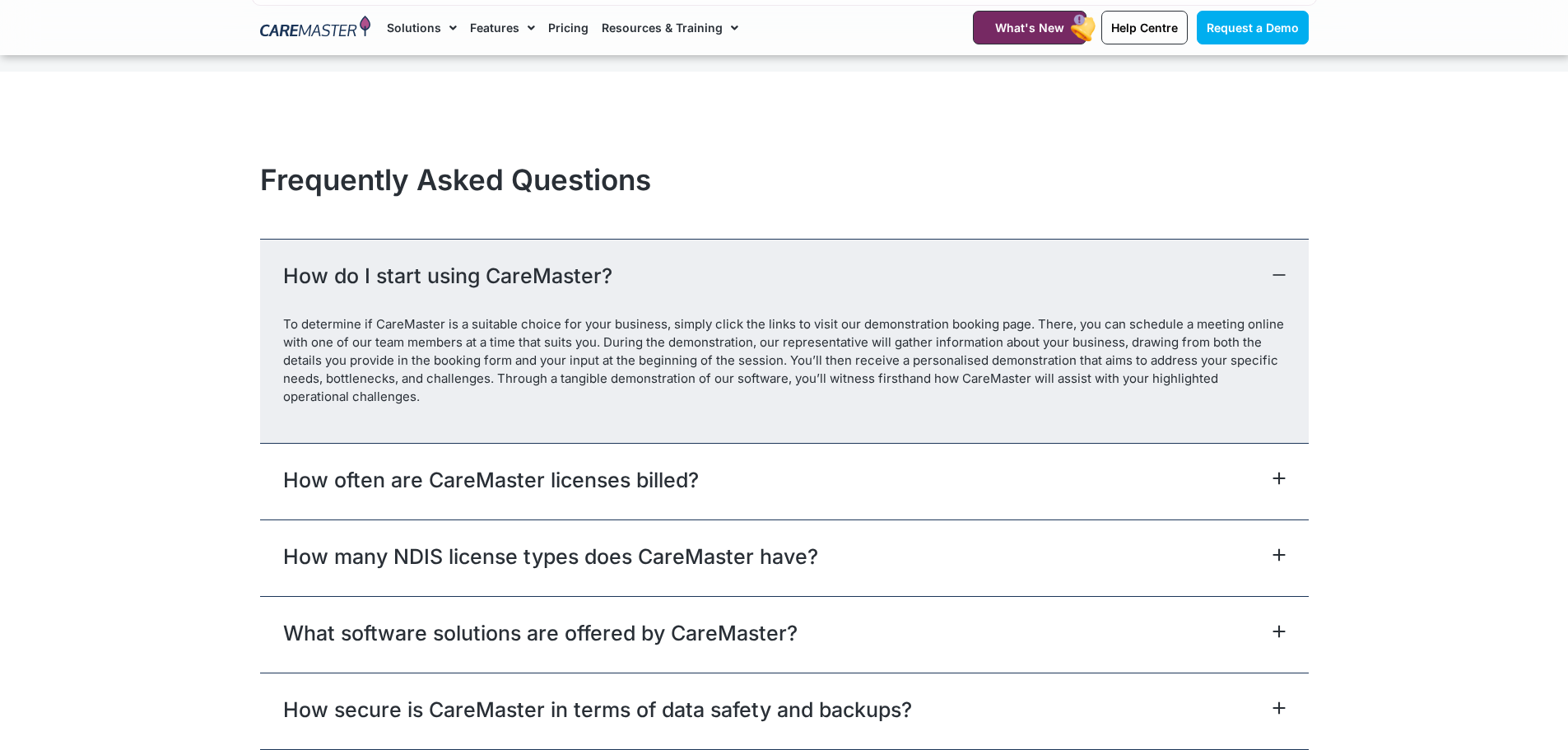
click at [1279, 275] on icon at bounding box center [1278, 275] width 10 height 0
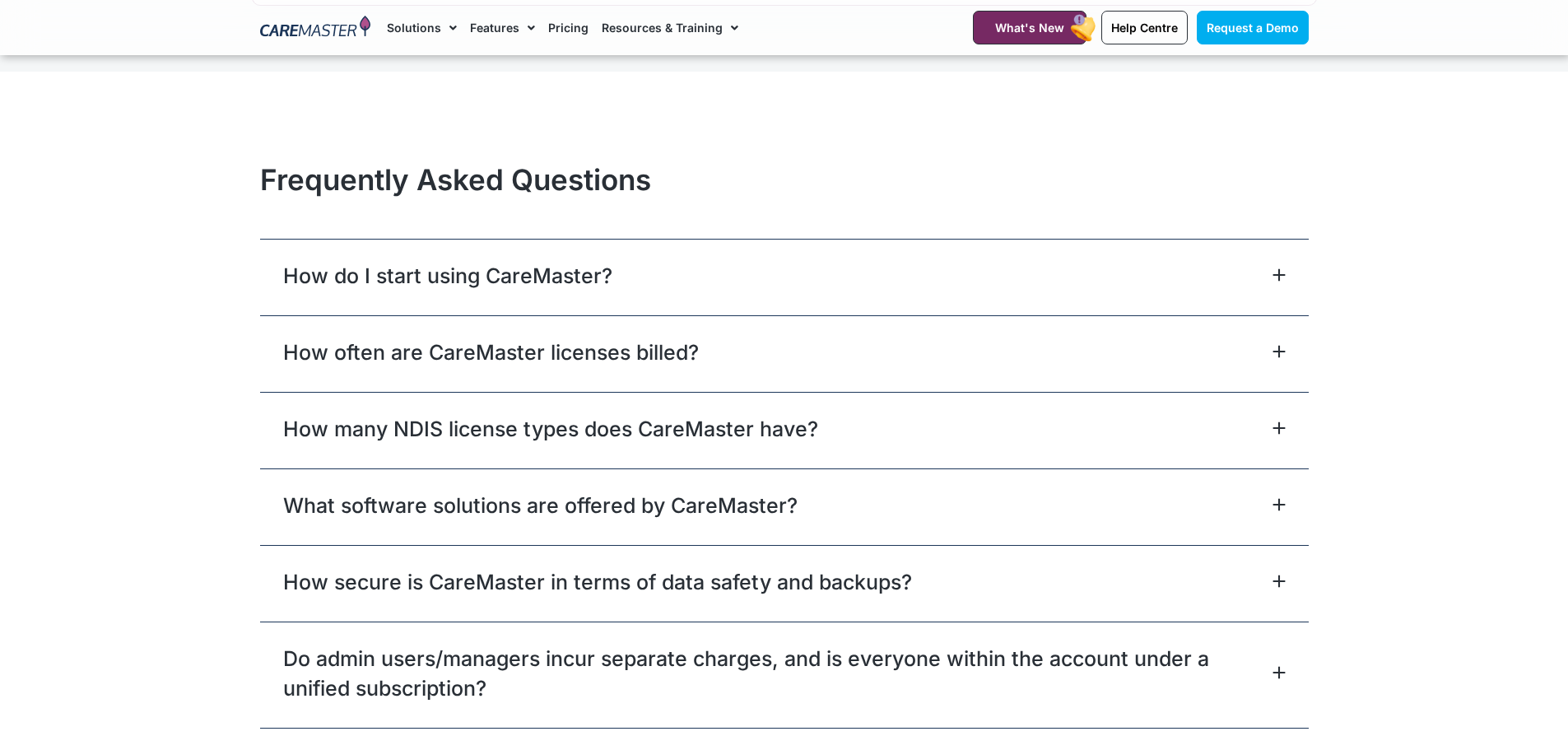
click at [1279, 276] on icon at bounding box center [1278, 274] width 10 height 10
